Goal: Check status: Check status

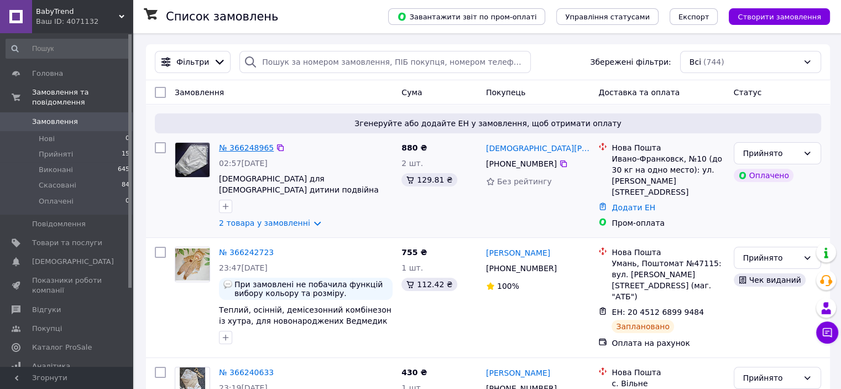
click at [254, 148] on link "№ 366248965" at bounding box center [246, 147] width 55 height 9
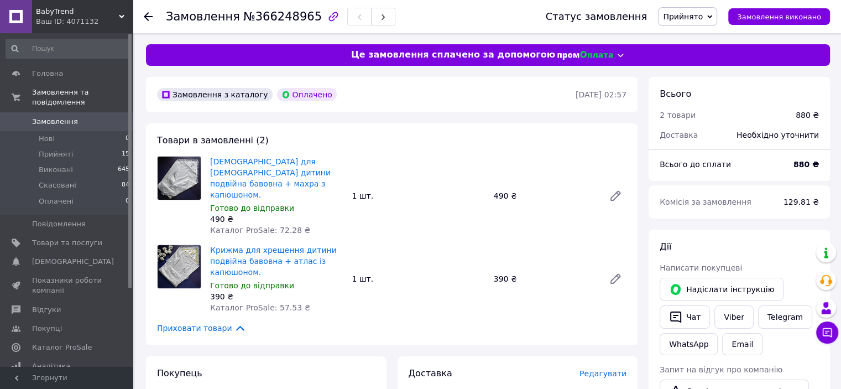
click at [144, 17] on icon at bounding box center [148, 16] width 9 height 9
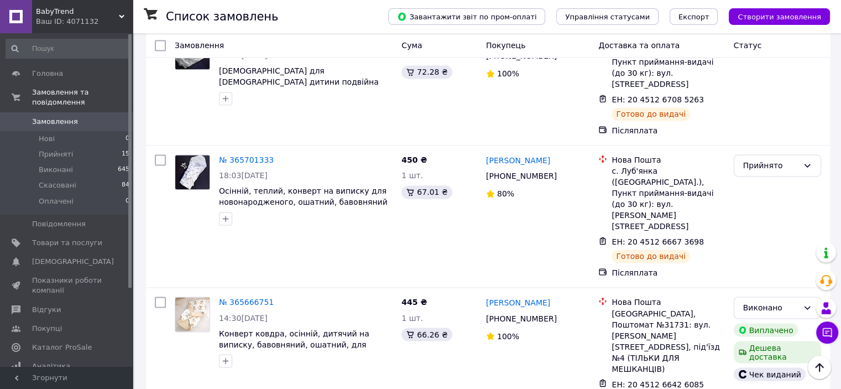
scroll to position [1783, 0]
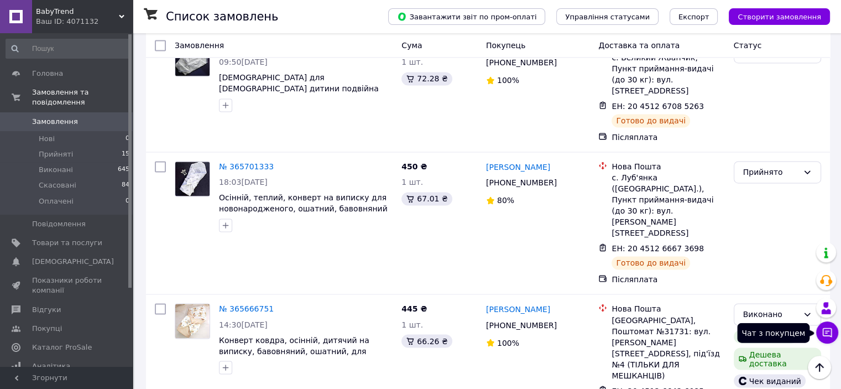
click at [825, 332] on icon at bounding box center [827, 332] width 11 height 11
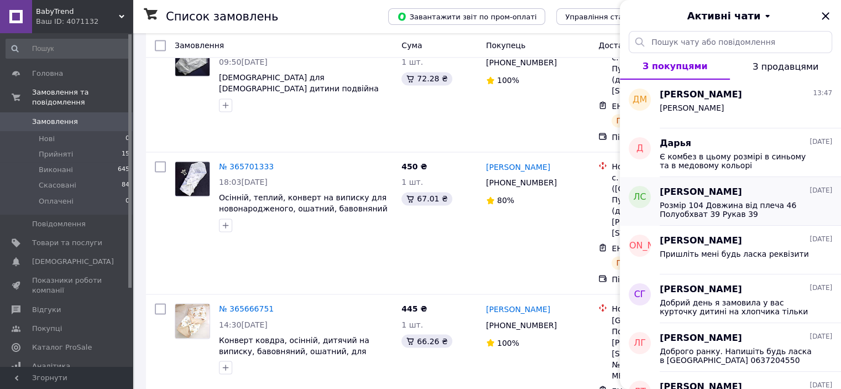
click at [805, 212] on span "Розмір 104 Довжина від плеча 46 Полуобхват 39 Рукав 39" at bounding box center [738, 210] width 157 height 18
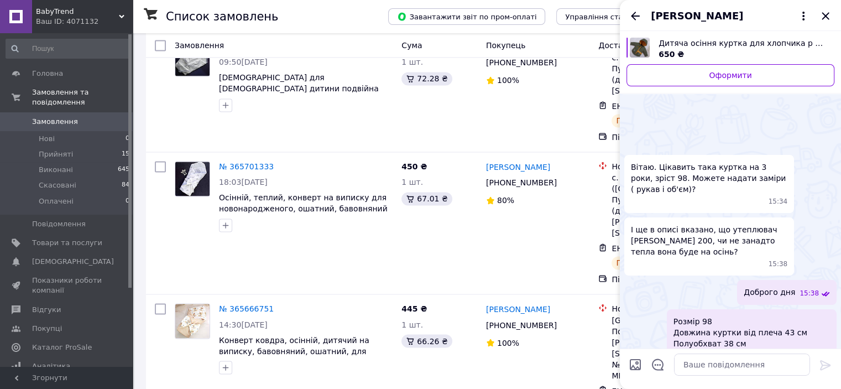
scroll to position [177, 0]
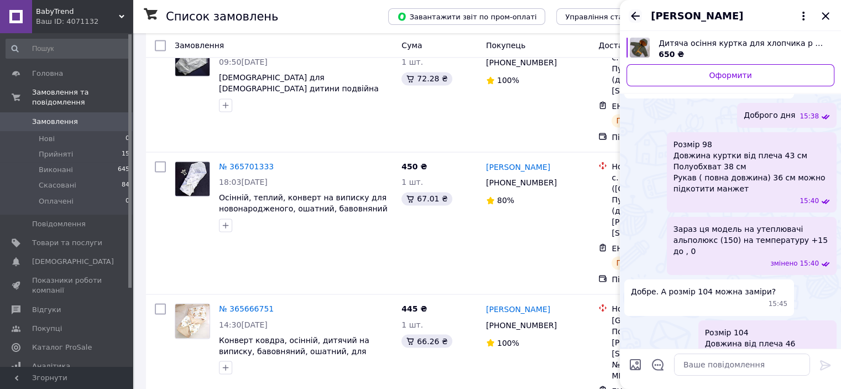
click at [631, 14] on icon "Назад" at bounding box center [635, 15] width 13 height 13
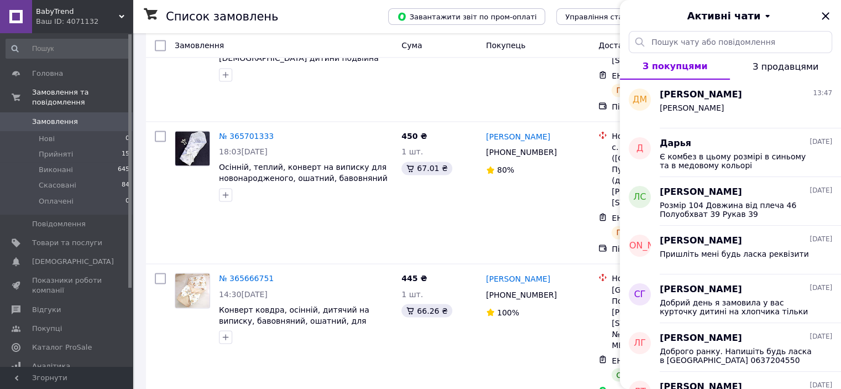
scroll to position [1838, 0]
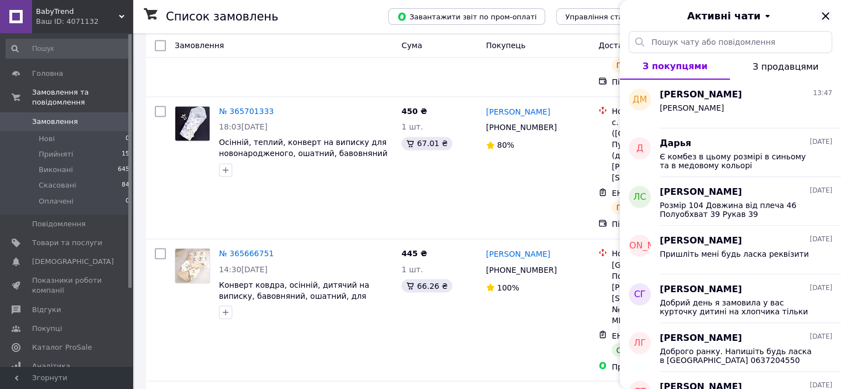
click at [825, 15] on icon "Закрити" at bounding box center [825, 15] width 7 height 7
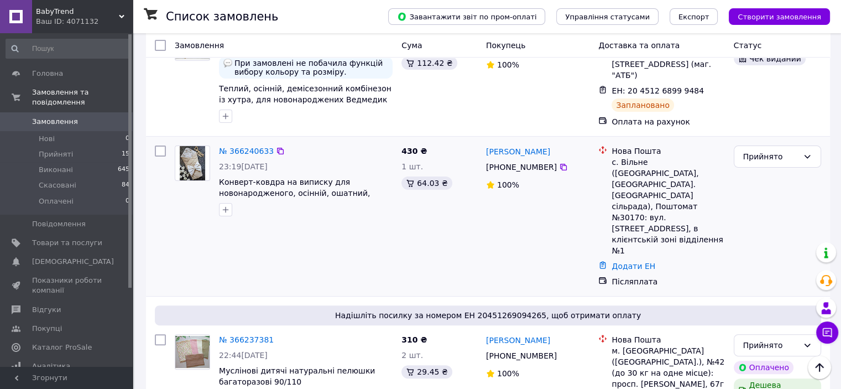
scroll to position [166, 0]
